Goal: Task Accomplishment & Management: Complete application form

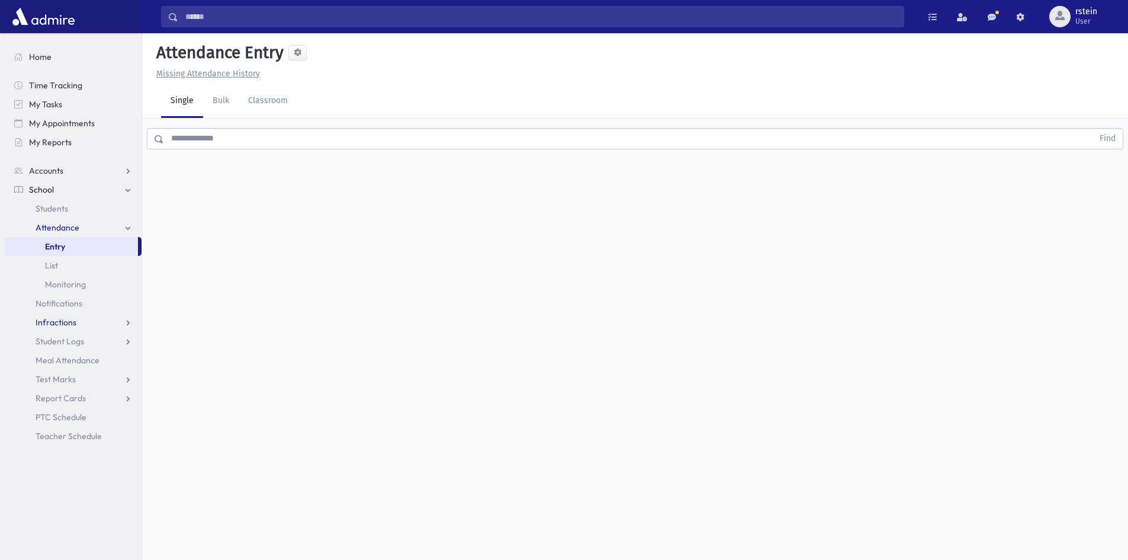
click at [86, 322] on link "Infractions" at bounding box center [73, 322] width 137 height 19
click at [89, 345] on link "Entry" at bounding box center [73, 341] width 137 height 19
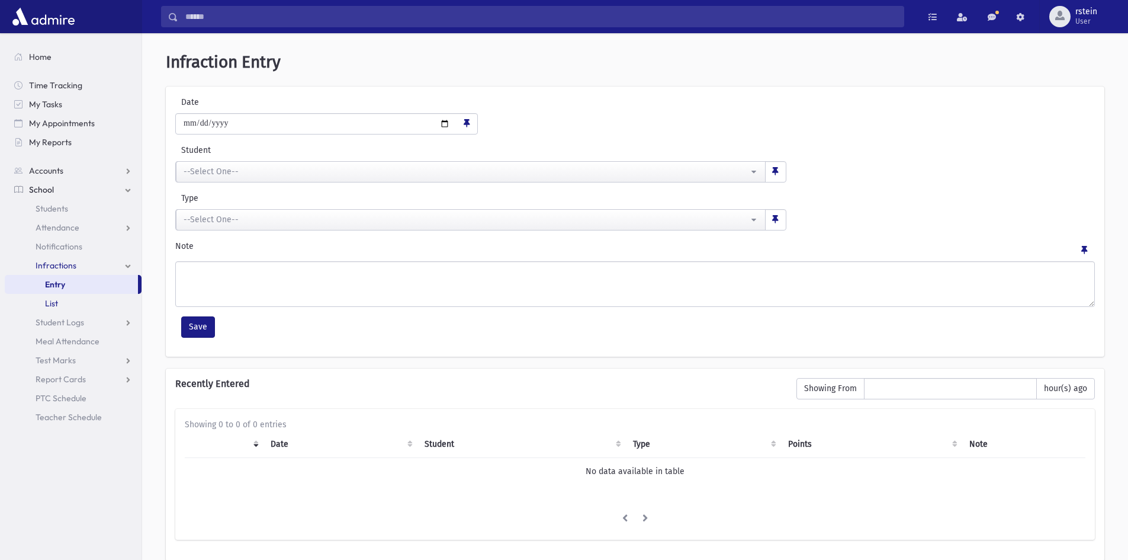
click at [85, 307] on link "List" at bounding box center [73, 303] width 137 height 19
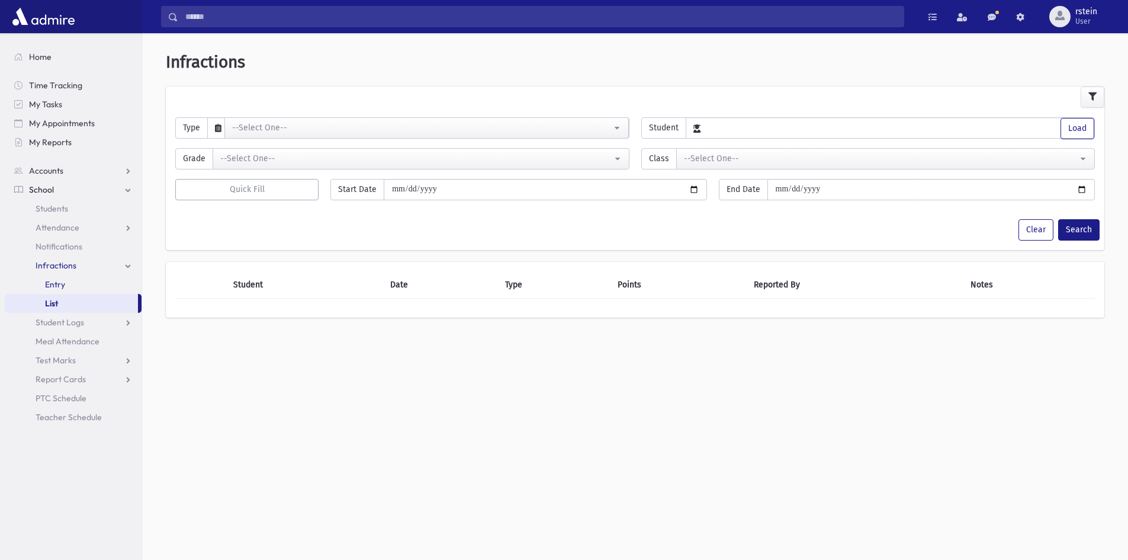
click at [94, 290] on link "Entry" at bounding box center [73, 284] width 137 height 19
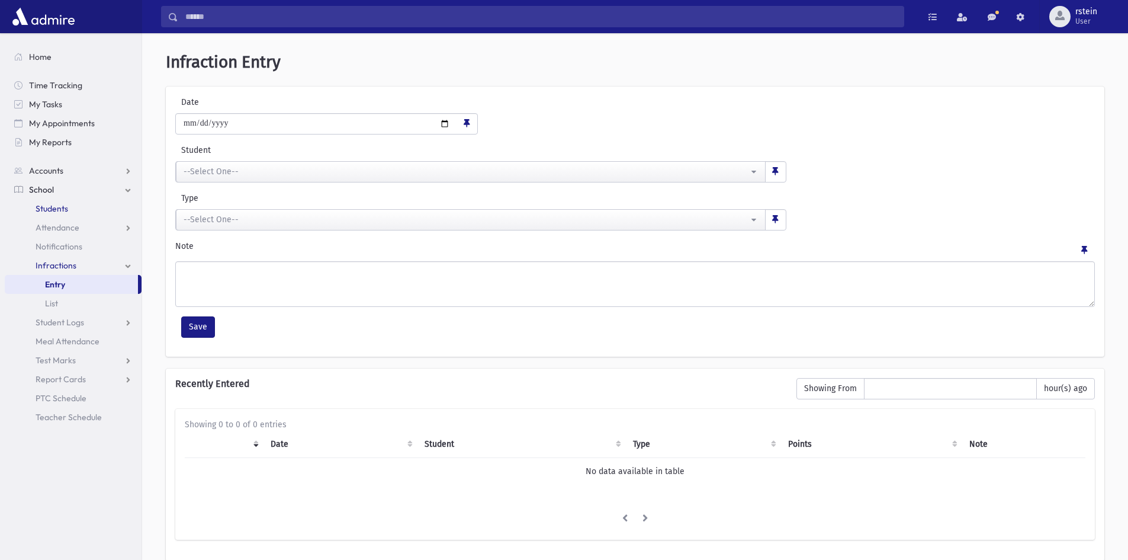
click at [62, 199] on link "Students" at bounding box center [73, 208] width 137 height 19
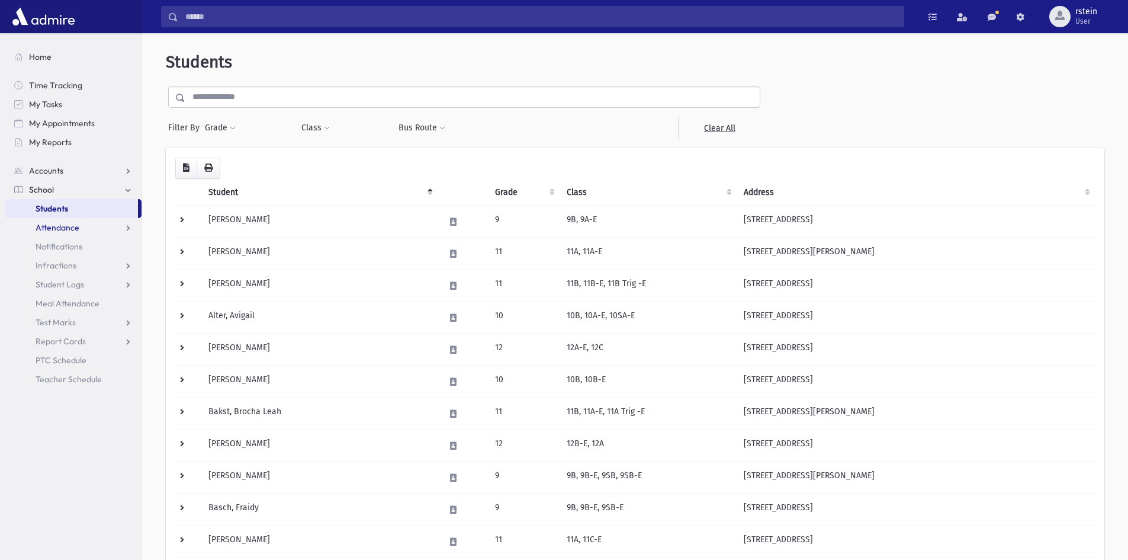
click at [75, 229] on span "Attendance" at bounding box center [58, 227] width 44 height 11
click at [81, 242] on link "Entry" at bounding box center [73, 246] width 137 height 19
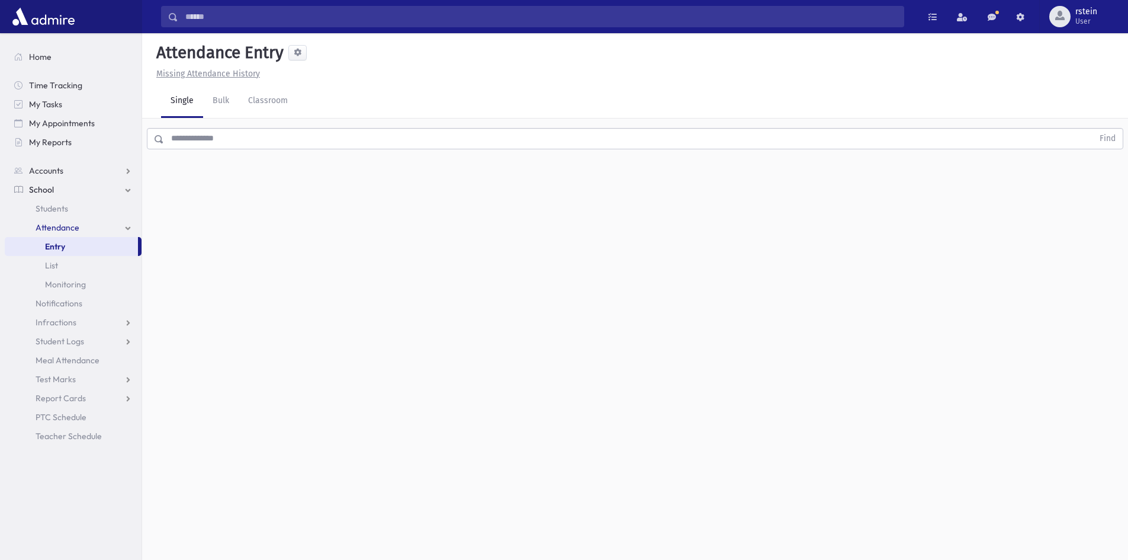
click at [221, 142] on input "text" at bounding box center [628, 138] width 929 height 21
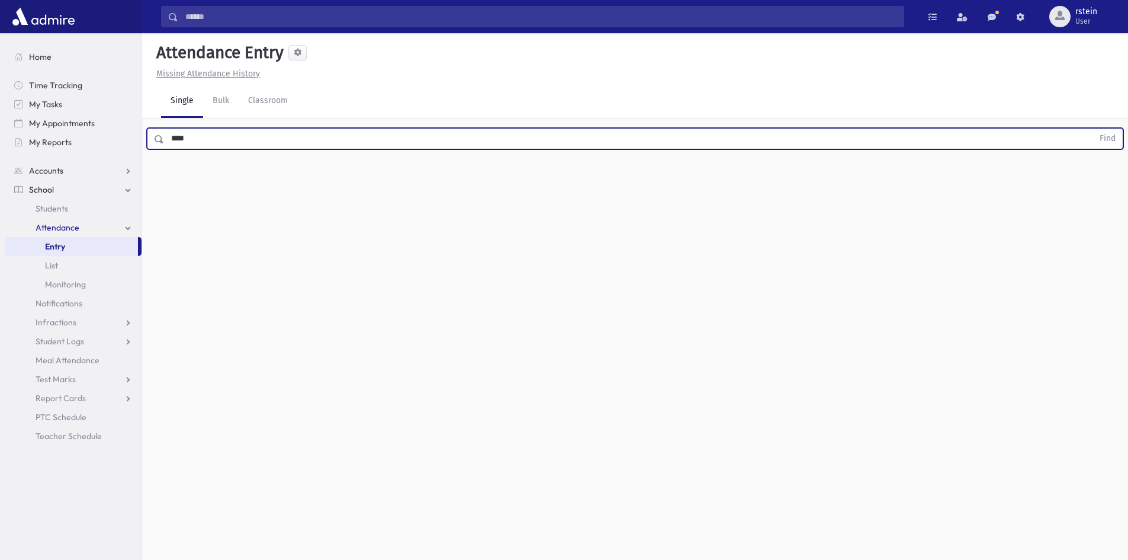
click at [1092, 128] on button "Find" at bounding box center [1107, 138] width 30 height 20
type input "*"
click at [72, 249] on link "Entry" at bounding box center [71, 246] width 133 height 19
